Goal: Book appointment/travel/reservation

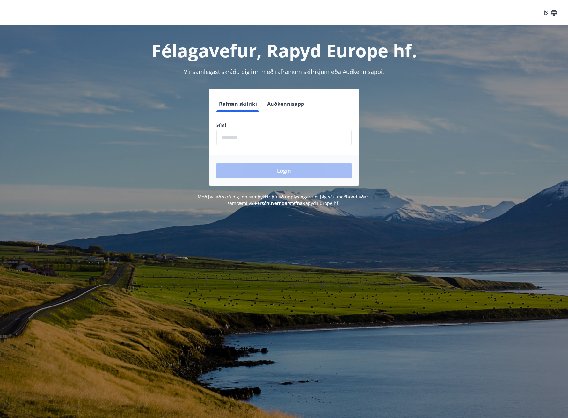
click at [259, 135] on input "phone" at bounding box center [283, 138] width 135 height 16
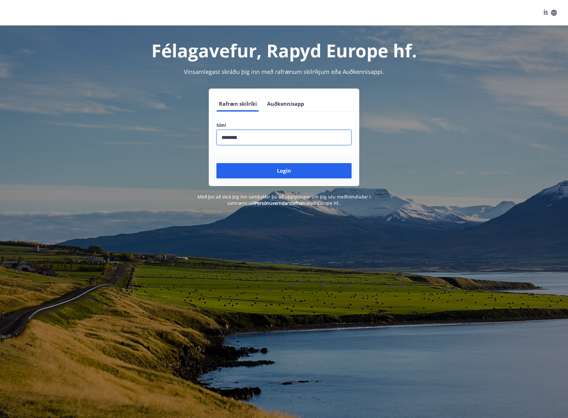
type input "********"
click at [216, 163] on button "Login" at bounding box center [283, 170] width 135 height 15
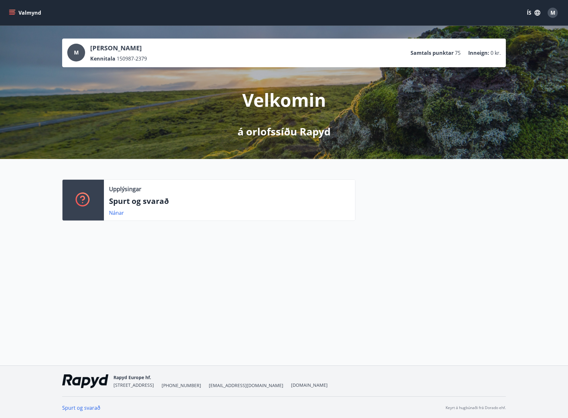
click at [11, 12] on icon "menu" at bounding box center [12, 13] width 6 height 6
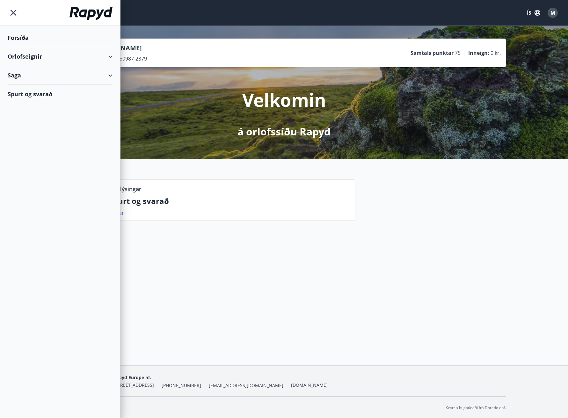
click at [62, 56] on div "Orlofseignir" at bounding box center [60, 56] width 105 height 19
click at [28, 69] on div "Framboð" at bounding box center [60, 72] width 95 height 13
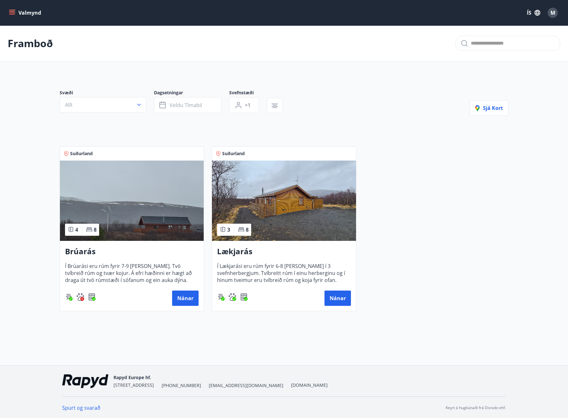
click at [10, 13] on icon "menu" at bounding box center [12, 12] width 7 height 1
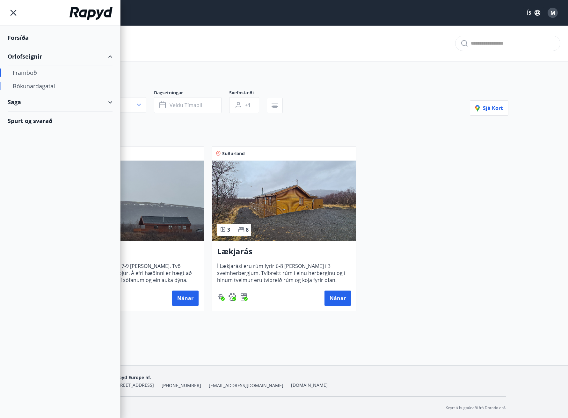
click at [37, 85] on div "Bókunardagatal" at bounding box center [60, 85] width 95 height 13
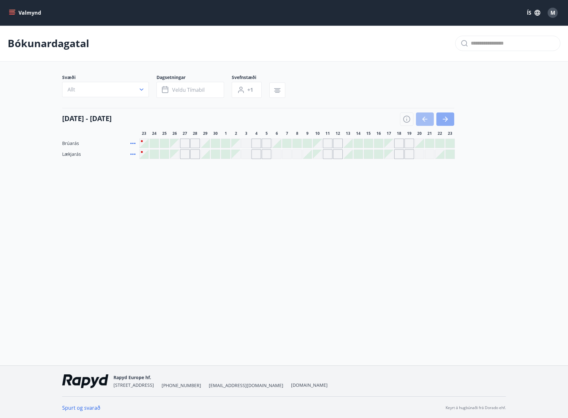
click at [446, 118] on icon "button" at bounding box center [446, 119] width 3 height 5
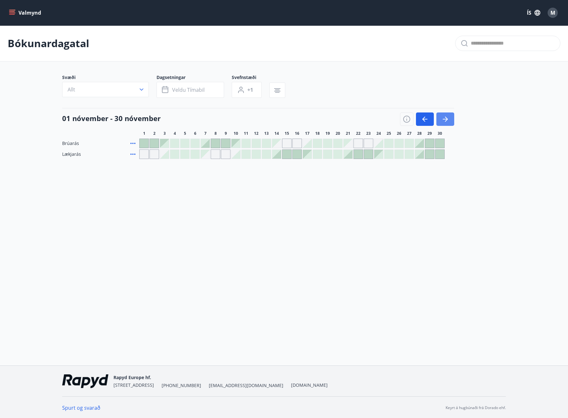
click at [446, 118] on icon "button" at bounding box center [446, 119] width 3 height 5
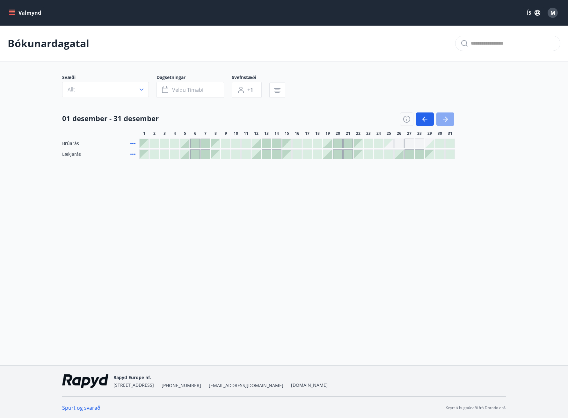
click at [446, 121] on icon "button" at bounding box center [446, 119] width 3 height 5
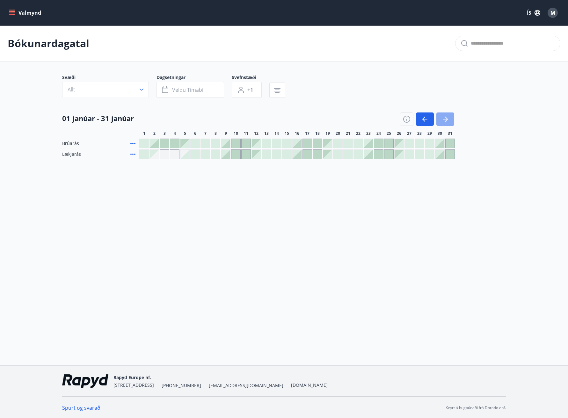
click at [446, 121] on icon "button" at bounding box center [446, 119] width 3 height 5
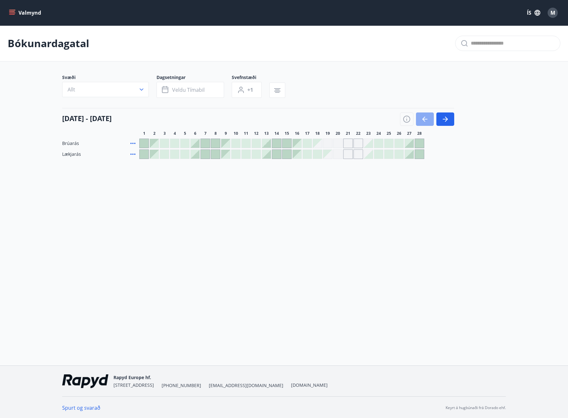
click at [425, 118] on icon "button" at bounding box center [425, 119] width 8 height 8
